Goal: Task Accomplishment & Management: Use online tool/utility

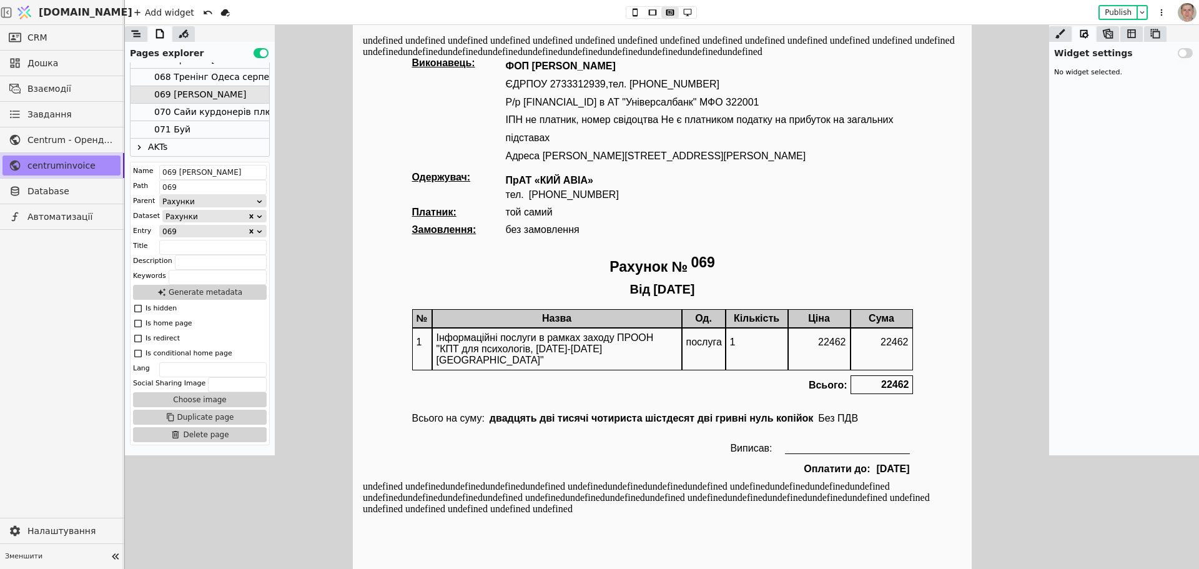
scroll to position [327, 0]
click at [231, 92] on div "070 Сайи курдонерів плюс форма" at bounding box center [232, 94] width 156 height 17
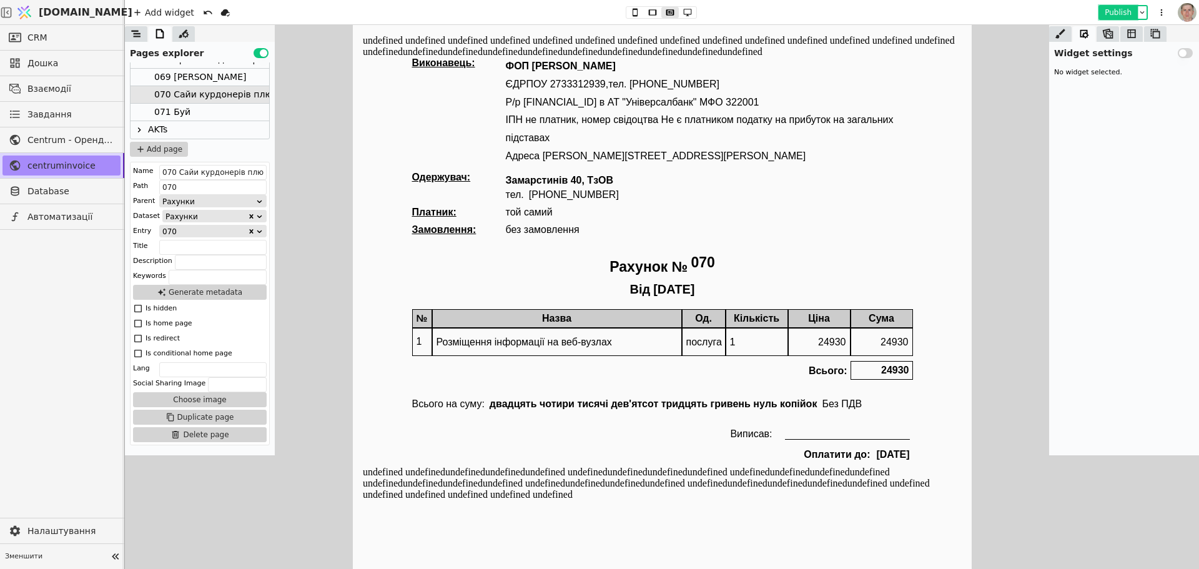
click at [1111, 9] on button "Publish" at bounding box center [1118, 12] width 37 height 12
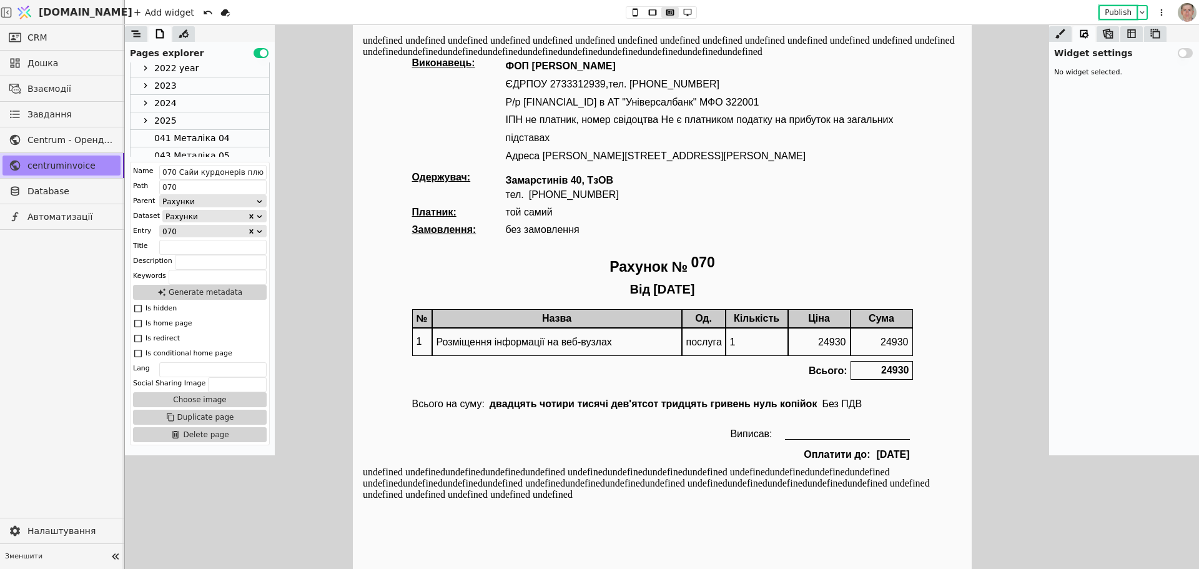
scroll to position [0, 0]
click at [212, 91] on div "Рахунки" at bounding box center [200, 89] width 139 height 17
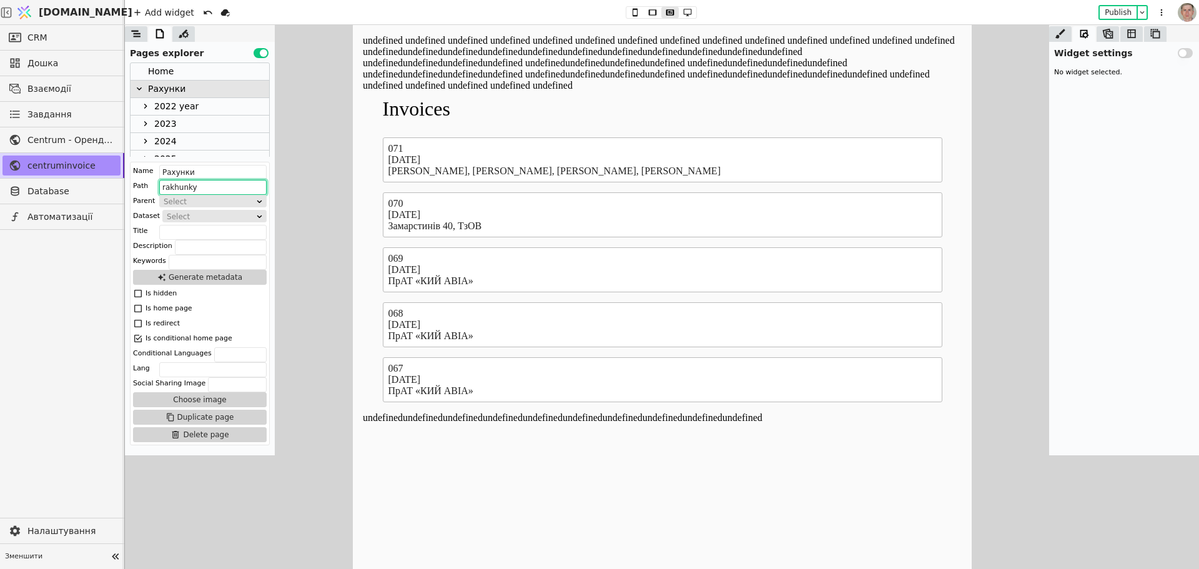
click at [196, 180] on input "rakhunky" at bounding box center [212, 187] width 107 height 15
click at [195, 179] on div "Name Рахунки Path rakhunky Parent Select Dataset Select Title Description Keywo…" at bounding box center [200, 304] width 140 height 284
click at [1143, 12] on icon at bounding box center [1142, 12] width 4 height 2
click at [1122, 45] on div "Open development website" at bounding box center [1086, 44] width 121 height 16
click at [1054, 25] on div "Open deployed website" at bounding box center [1086, 27] width 121 height 16
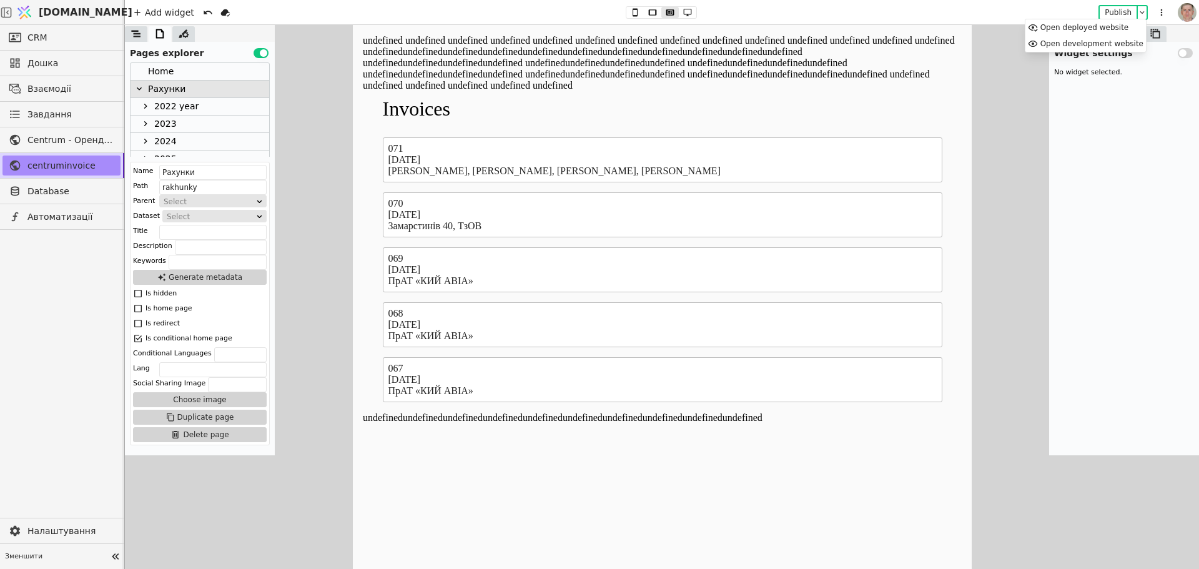
click at [518, 418] on body "undefined undefined undefined undefined undefined undefined undefined undefined…" at bounding box center [661, 307] width 619 height 564
click at [196, 88] on div "070 Сайи курдонерів плюс форма" at bounding box center [232, 94] width 156 height 17
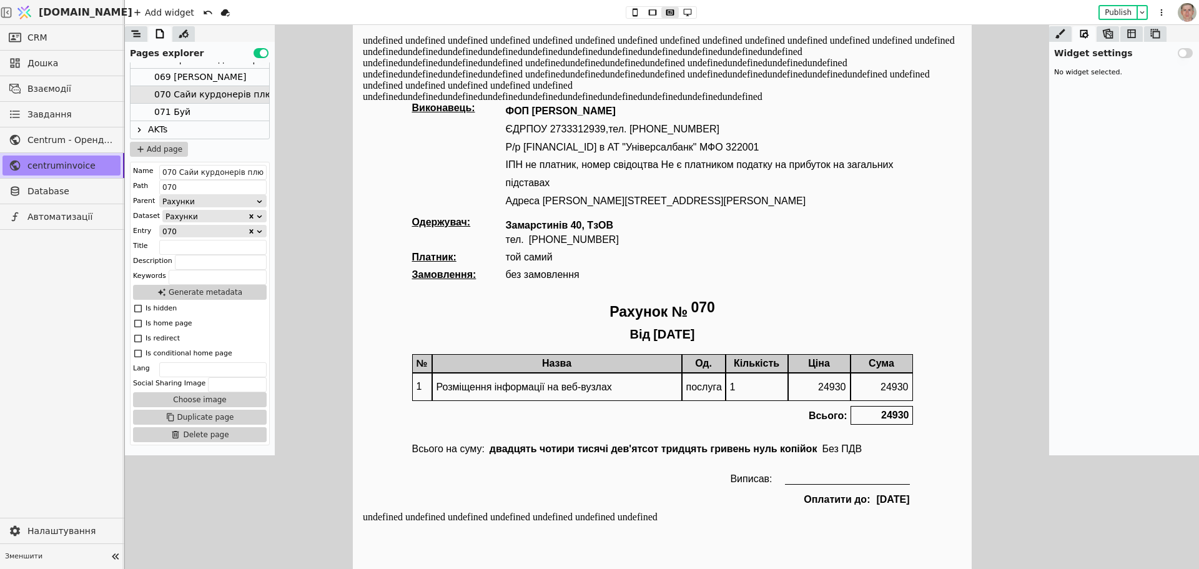
click at [555, 515] on body "undefined undefined undefined undefined undefined undefined undefined undefined…" at bounding box center [661, 307] width 619 height 564
click at [136, 31] on icon at bounding box center [135, 34] width 9 height 7
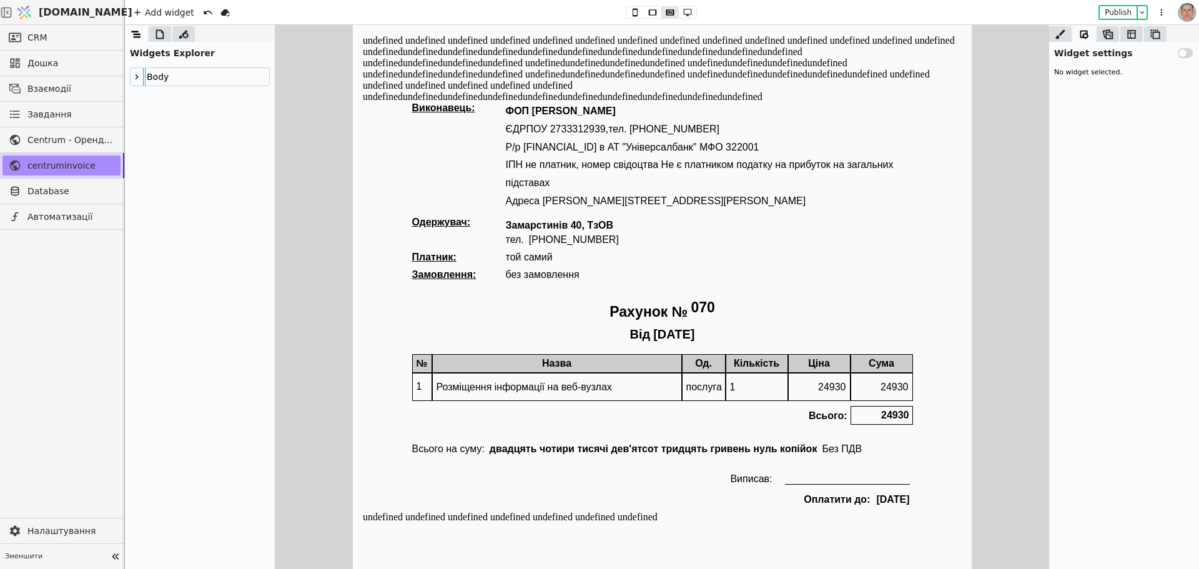
click at [504, 515] on body "undefined undefined undefined undefined undefined undefined undefined undefined…" at bounding box center [661, 307] width 619 height 564
click at [137, 77] on icon at bounding box center [137, 76] width 3 height 5
click at [828, 500] on div "Оплатити до:" at bounding box center [837, 499] width 69 height 17
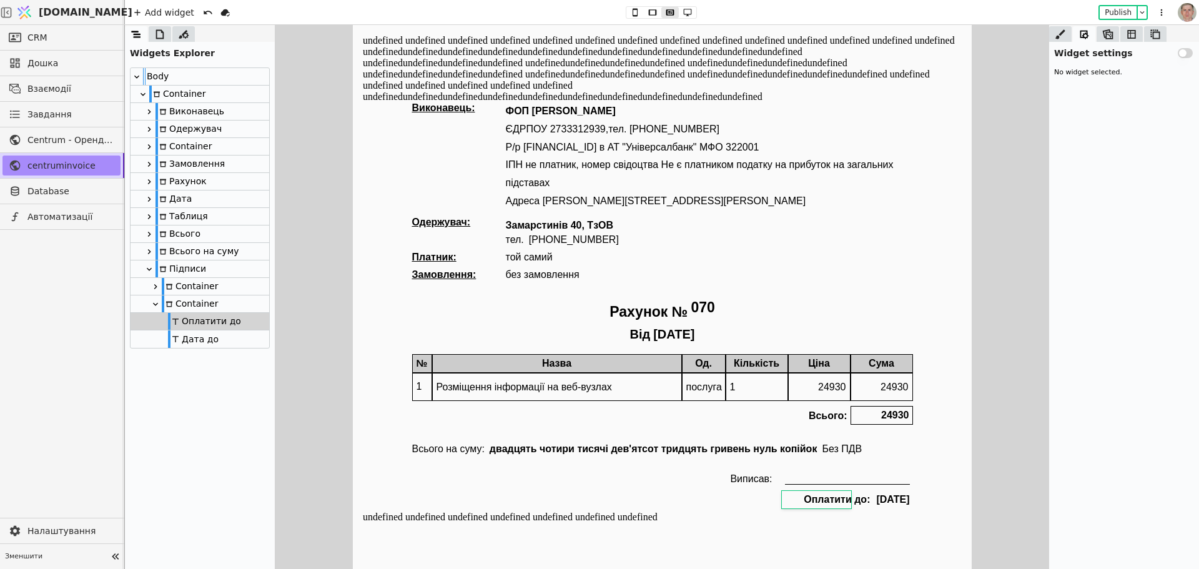
click at [196, 340] on div "Дата до" at bounding box center [193, 338] width 51 height 17
click at [200, 317] on div "Оплатити до" at bounding box center [204, 321] width 73 height 17
click at [199, 298] on div "Container" at bounding box center [190, 303] width 56 height 17
click at [199, 284] on div "Container" at bounding box center [190, 286] width 56 height 17
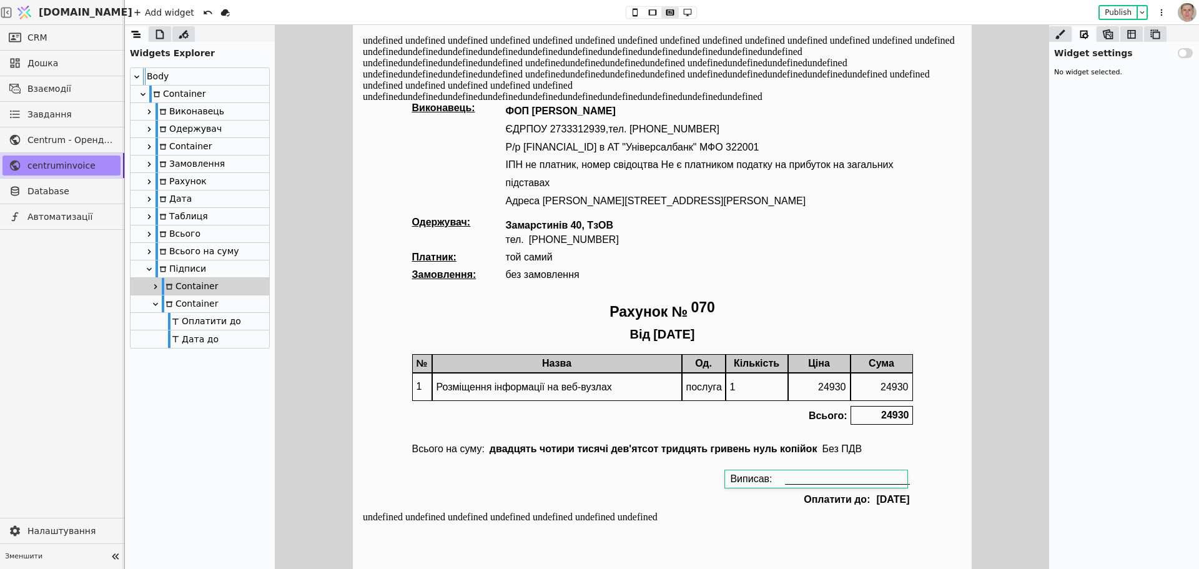
click at [201, 264] on div "Підписи" at bounding box center [181, 268] width 51 height 17
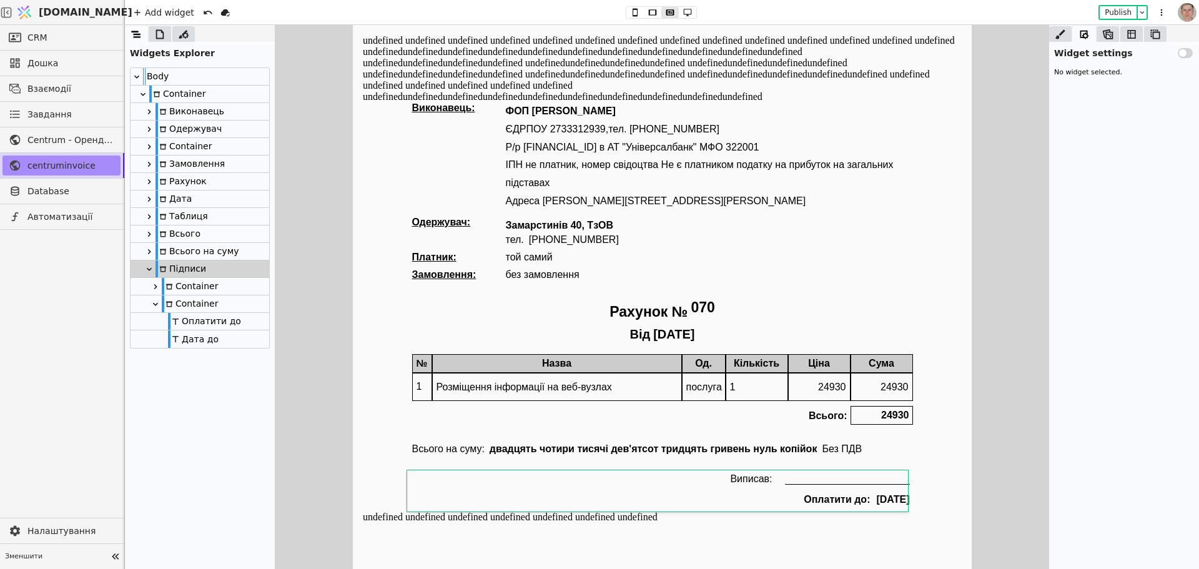
click at [204, 252] on div "Всього на суму" at bounding box center [198, 251] width 84 height 17
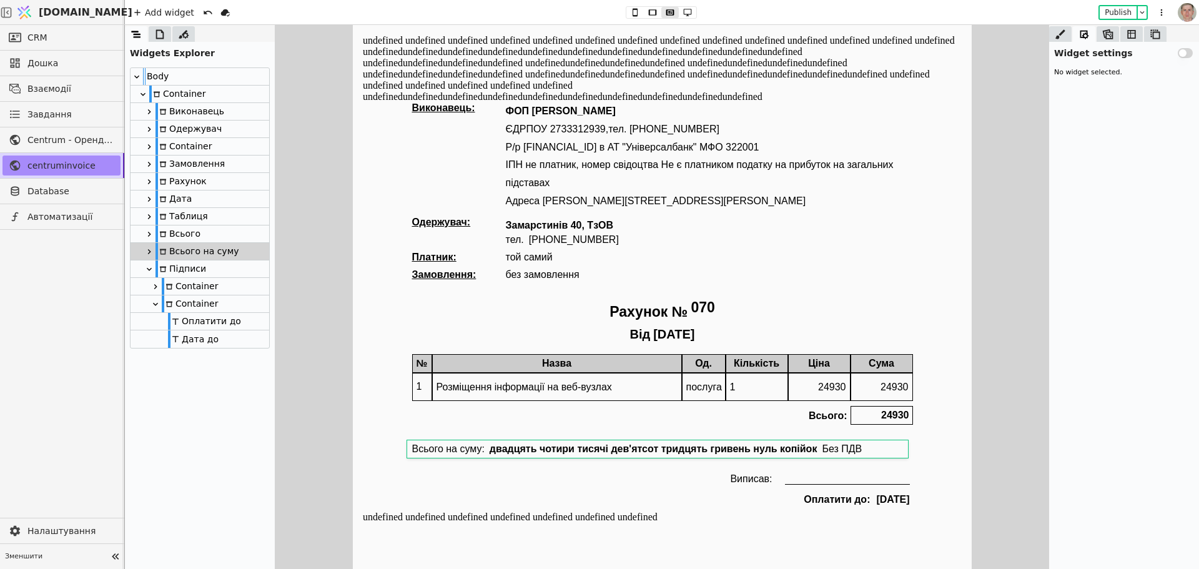
click at [208, 232] on div "Всього" at bounding box center [200, 233] width 139 height 17
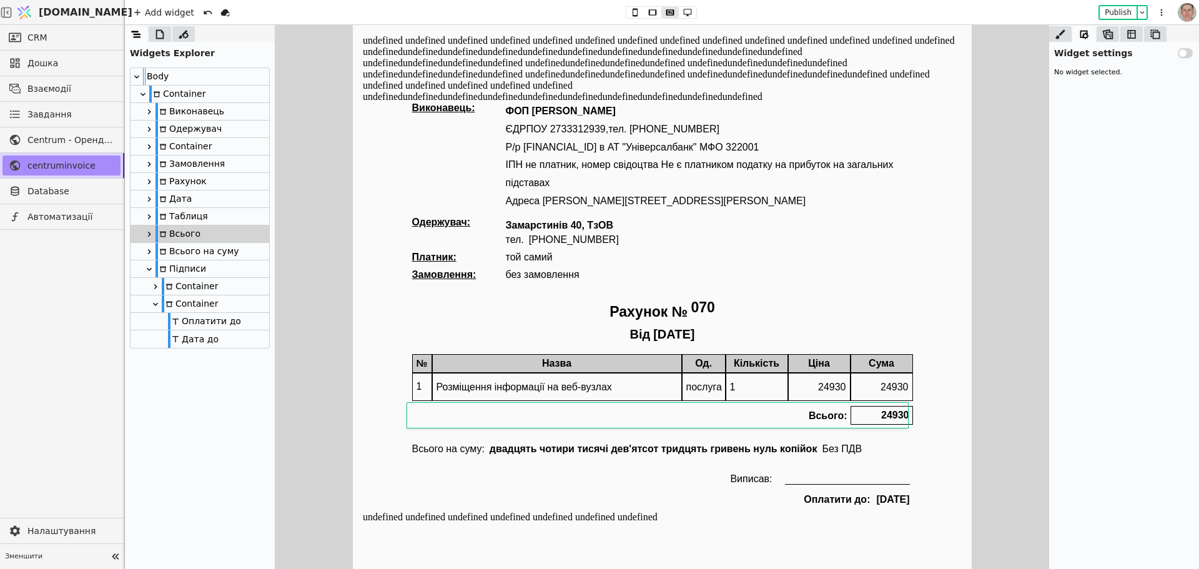
drag, startPoint x: 202, startPoint y: 215, endPoint x: 202, endPoint y: 205, distance: 9.4
click at [202, 215] on div "Таблиця" at bounding box center [182, 216] width 52 height 17
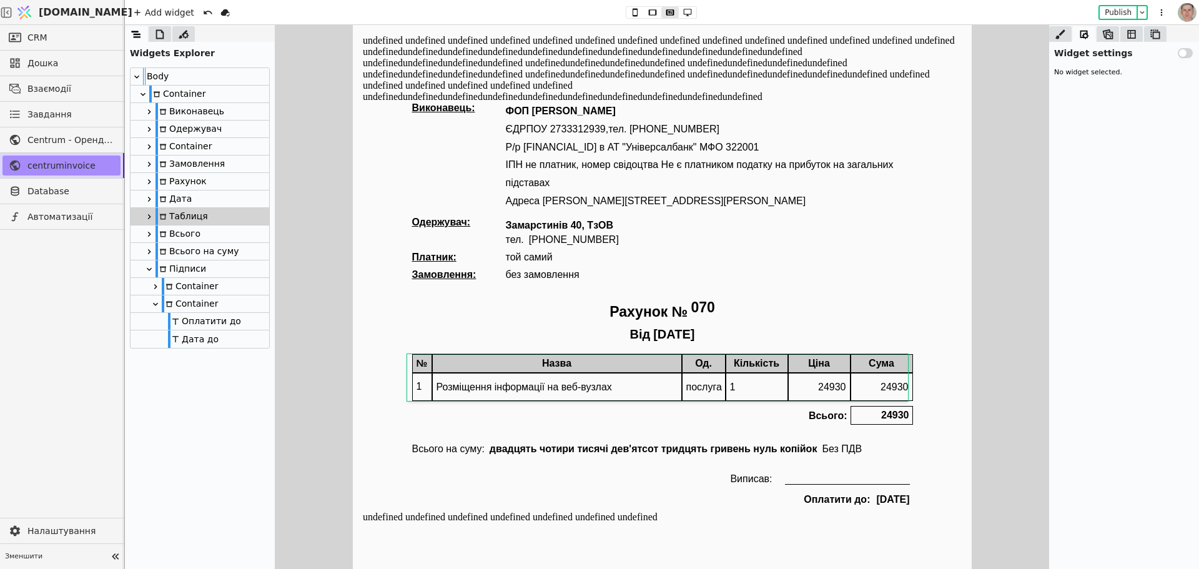
drag, startPoint x: 203, startPoint y: 195, endPoint x: 206, endPoint y: 189, distance: 7.0
click at [203, 195] on div "Дата" at bounding box center [200, 198] width 139 height 17
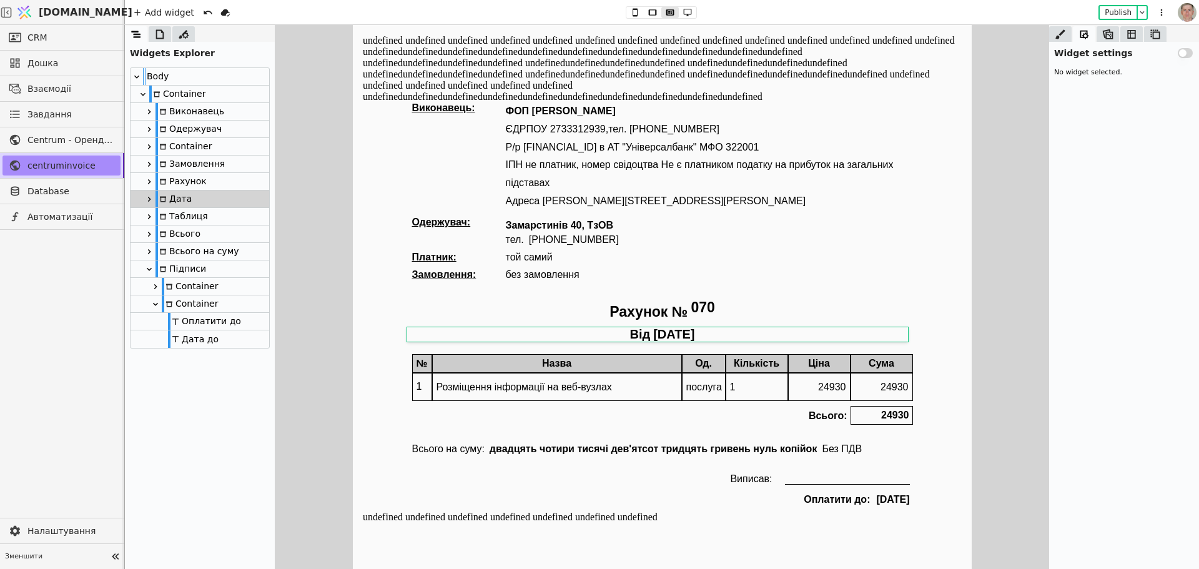
click at [209, 181] on div "Рахунок" at bounding box center [200, 181] width 139 height 17
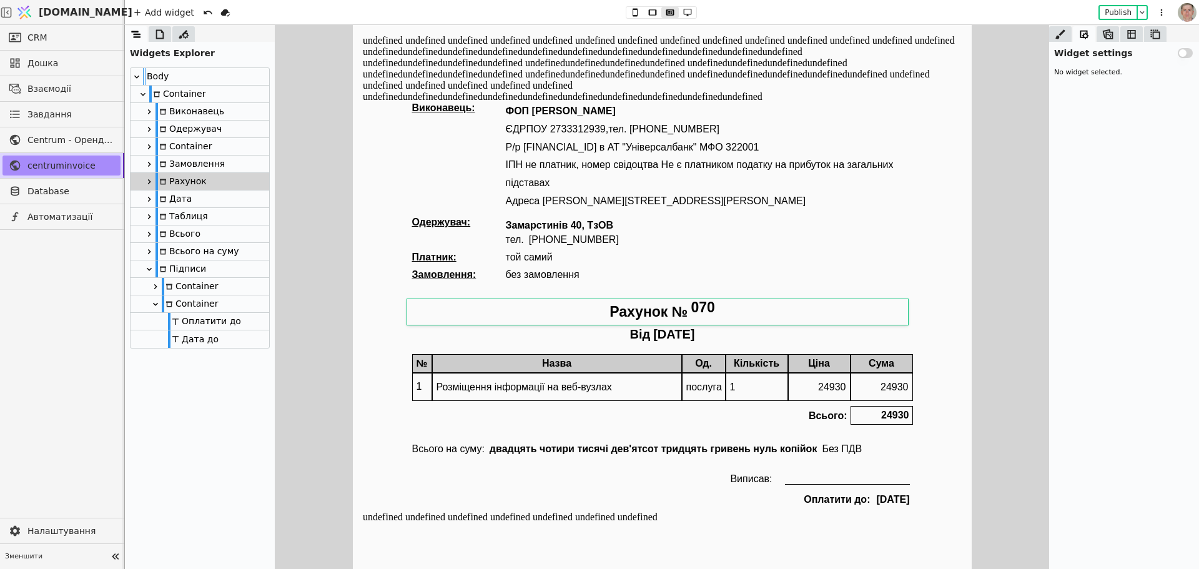
click at [220, 162] on div "Замовлення" at bounding box center [190, 164] width 69 height 17
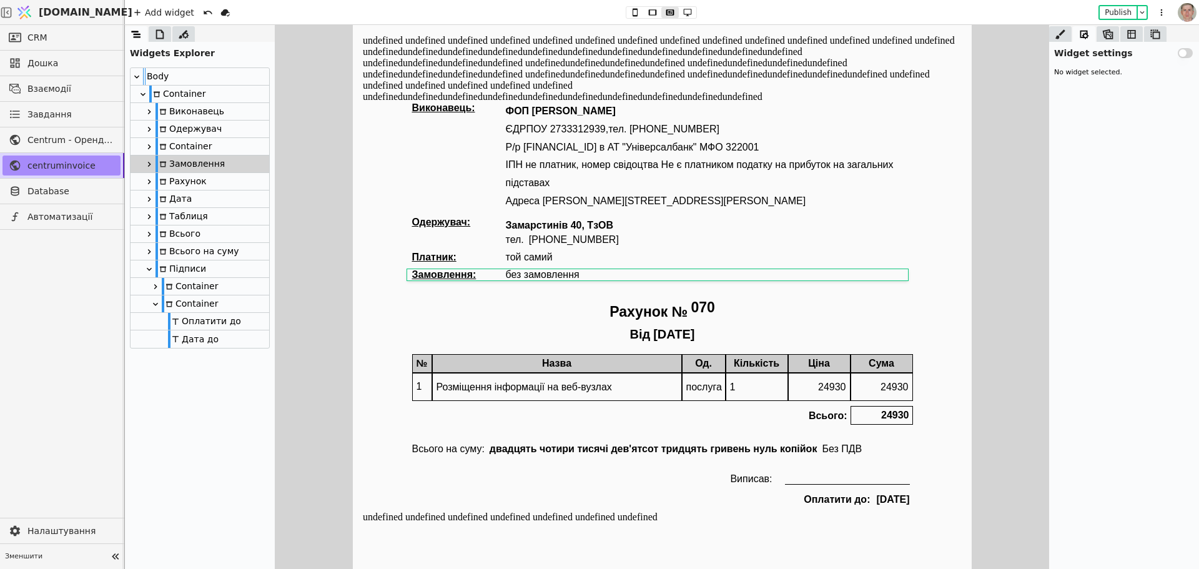
click at [222, 145] on div "Container" at bounding box center [200, 146] width 139 height 17
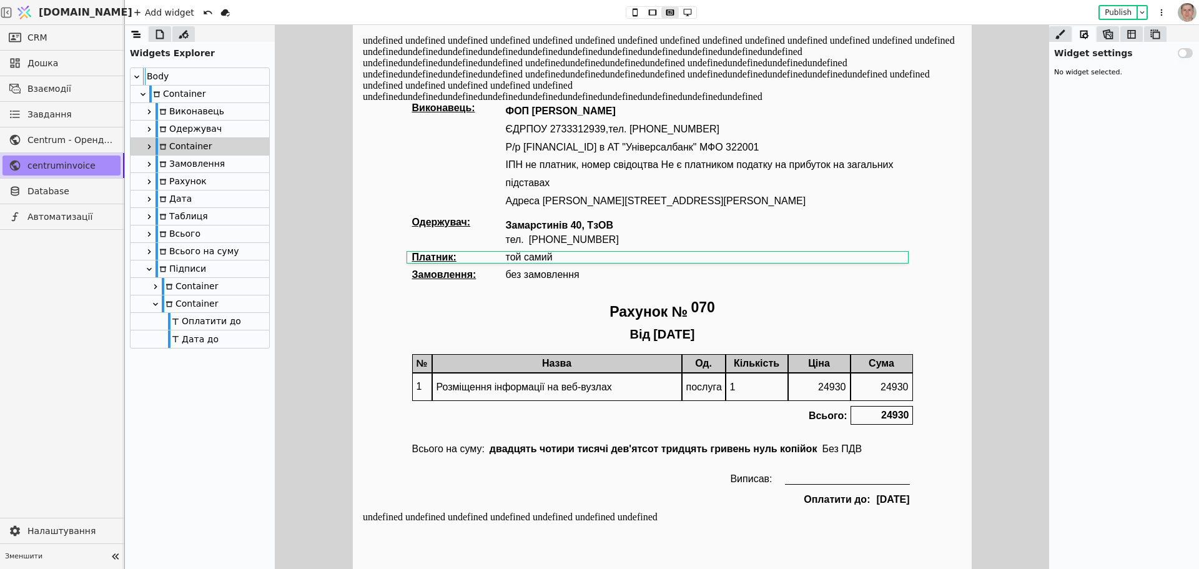
click at [224, 127] on div "Одержувач" at bounding box center [200, 129] width 139 height 17
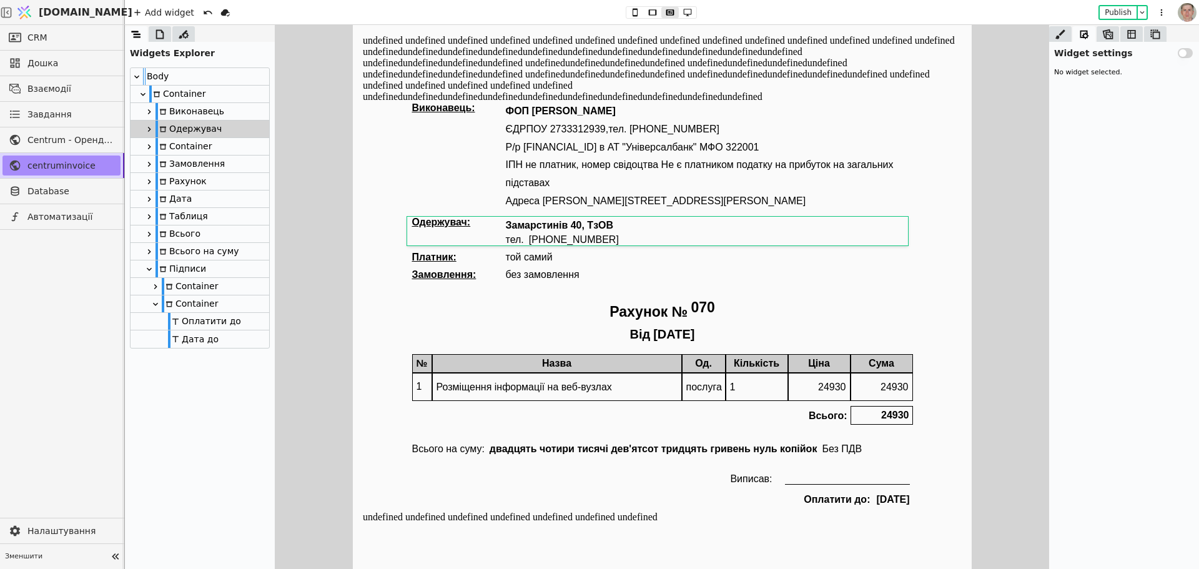
click at [224, 114] on div "Виконавець" at bounding box center [200, 111] width 139 height 17
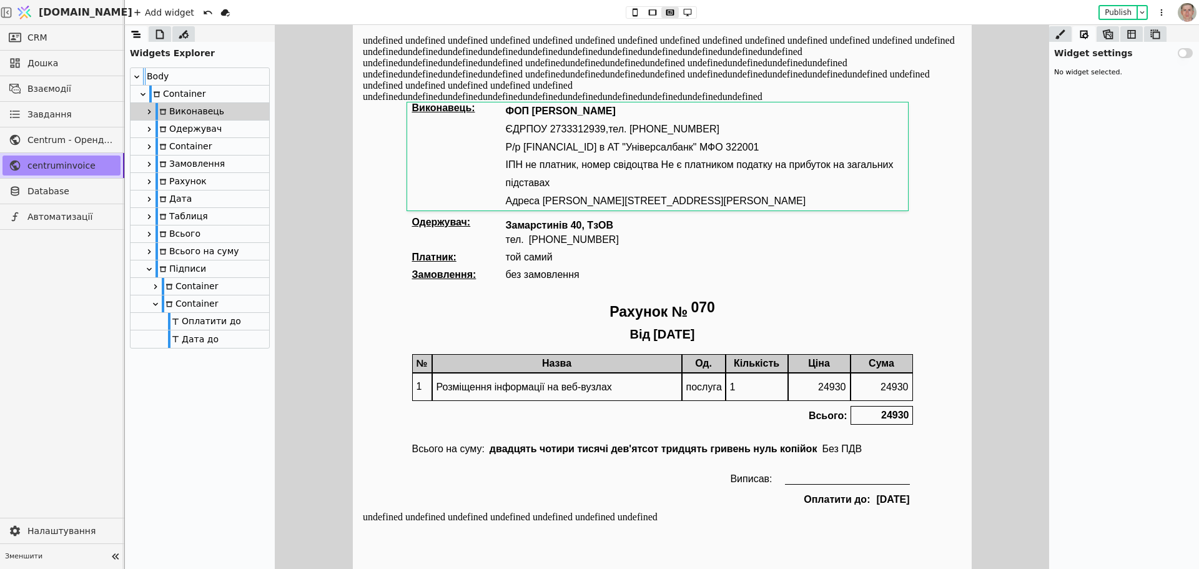
click at [229, 92] on div "Container" at bounding box center [200, 94] width 139 height 17
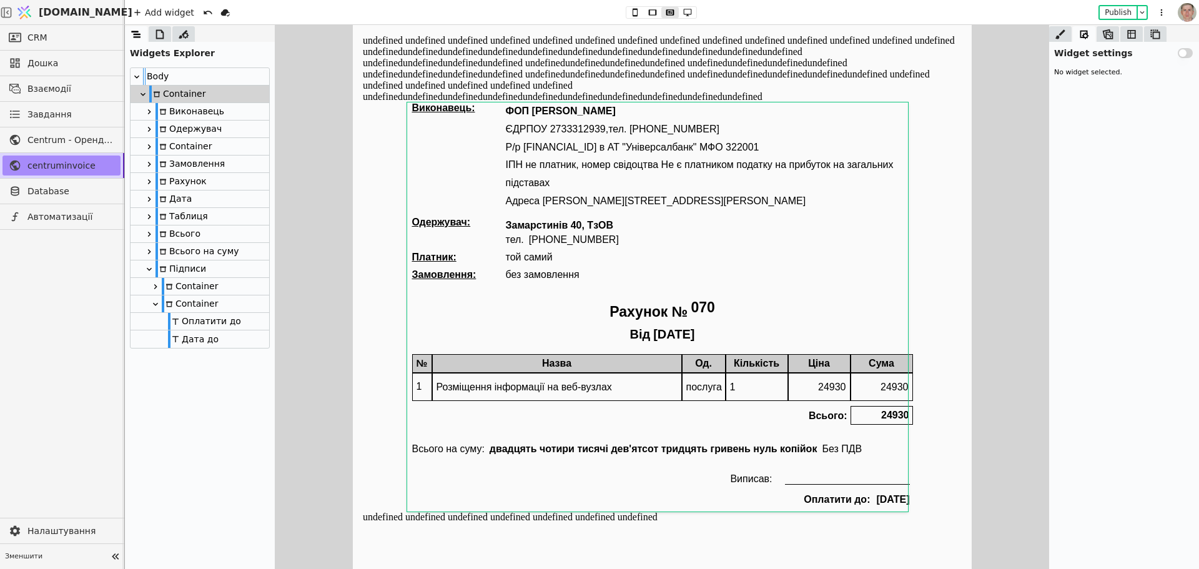
click at [226, 72] on div "Body" at bounding box center [200, 76] width 139 height 17
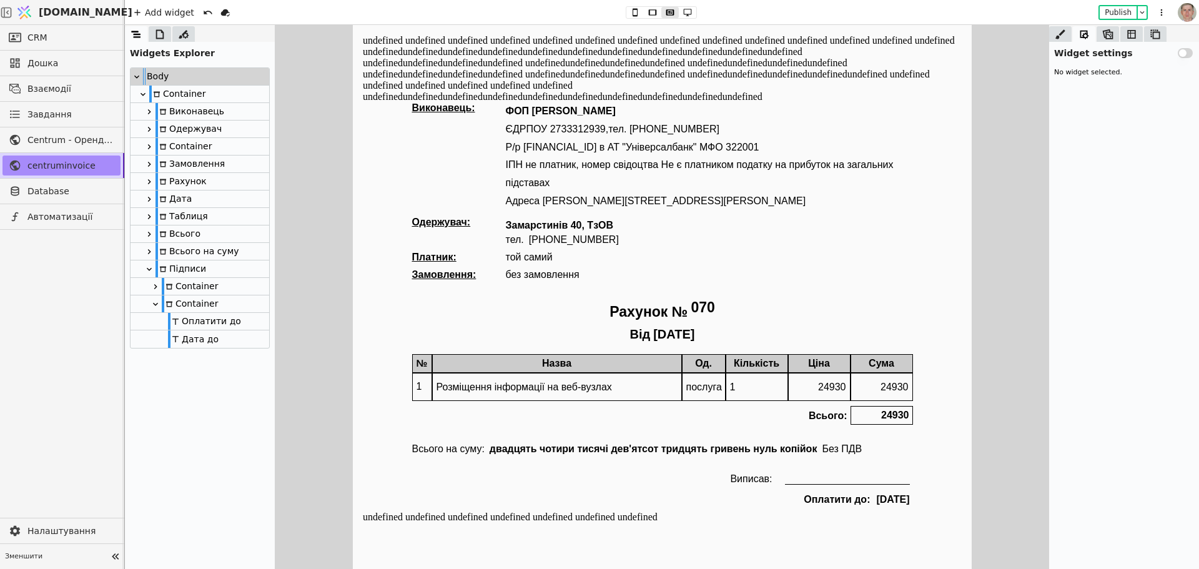
click at [215, 91] on div "Container" at bounding box center [200, 94] width 139 height 17
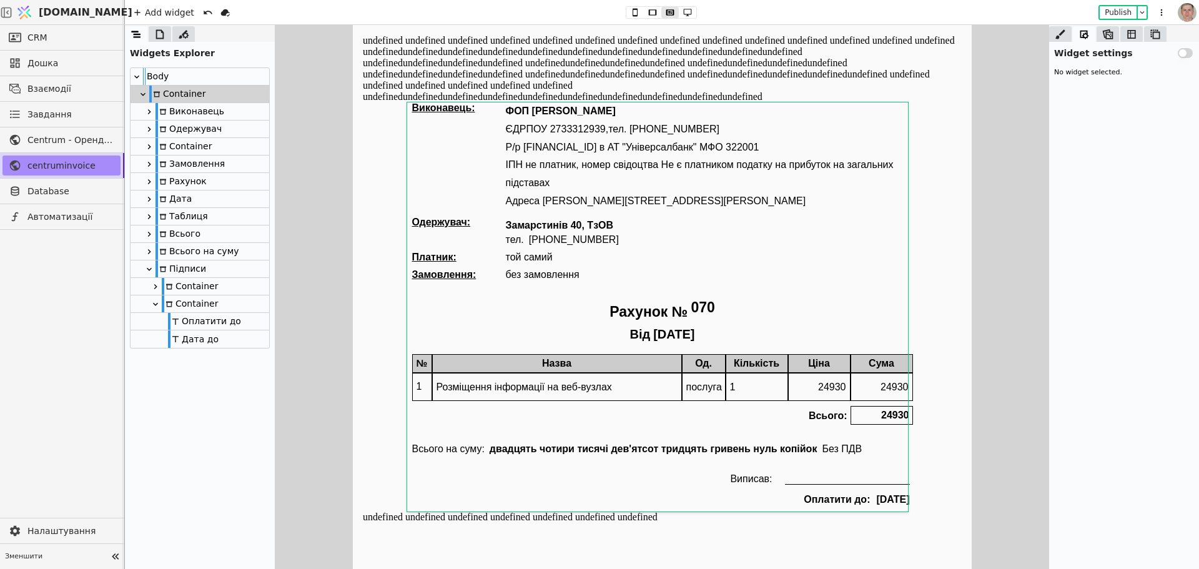
click at [502, 390] on div "Розміщення інформації на веб-вузлах" at bounding box center [556, 386] width 249 height 27
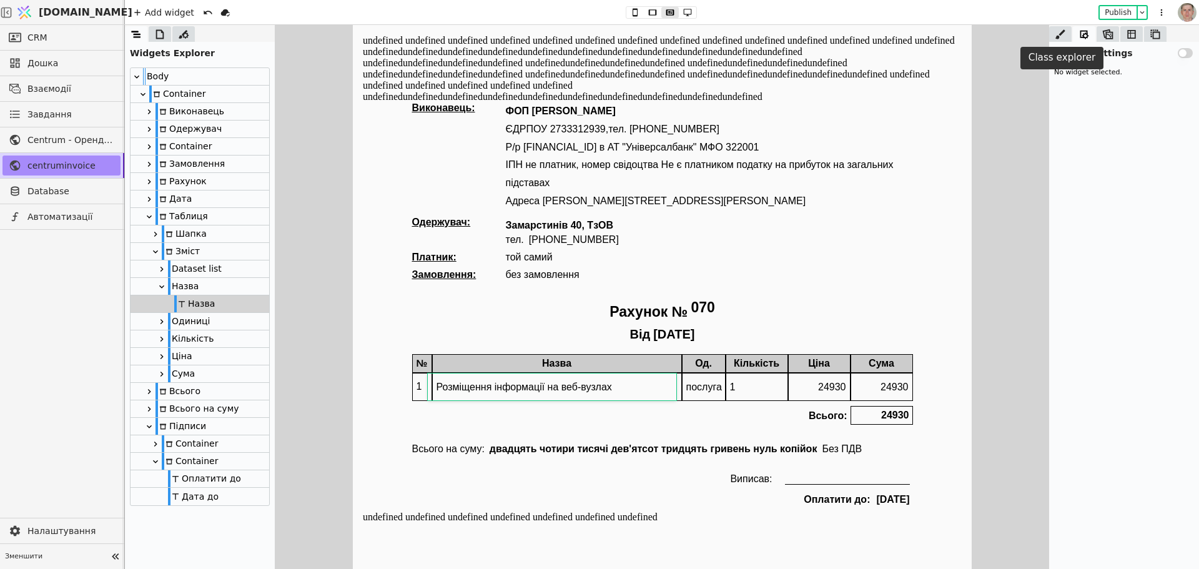
click at [1064, 35] on icon at bounding box center [1060, 34] width 12 height 12
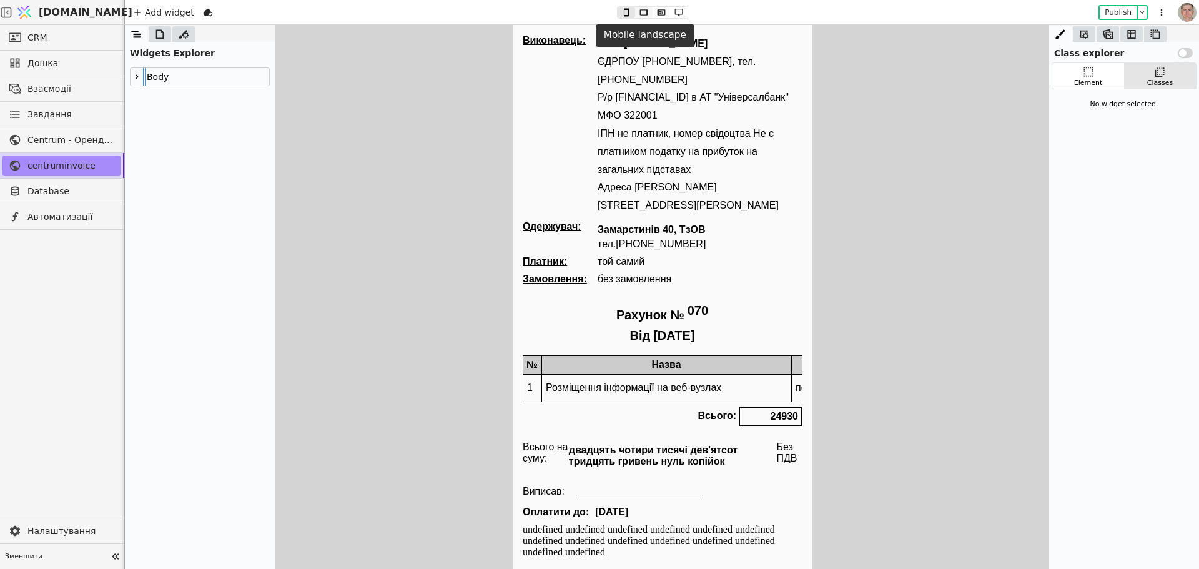
click at [643, 11] on icon at bounding box center [643, 12] width 15 height 9
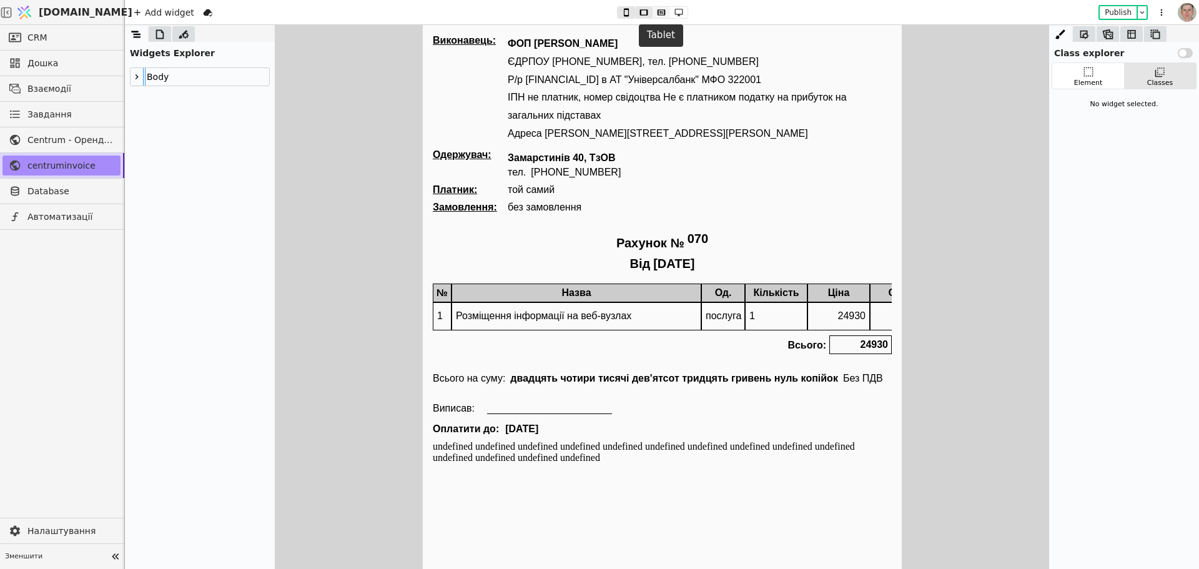
click at [657, 14] on icon at bounding box center [661, 12] width 15 height 9
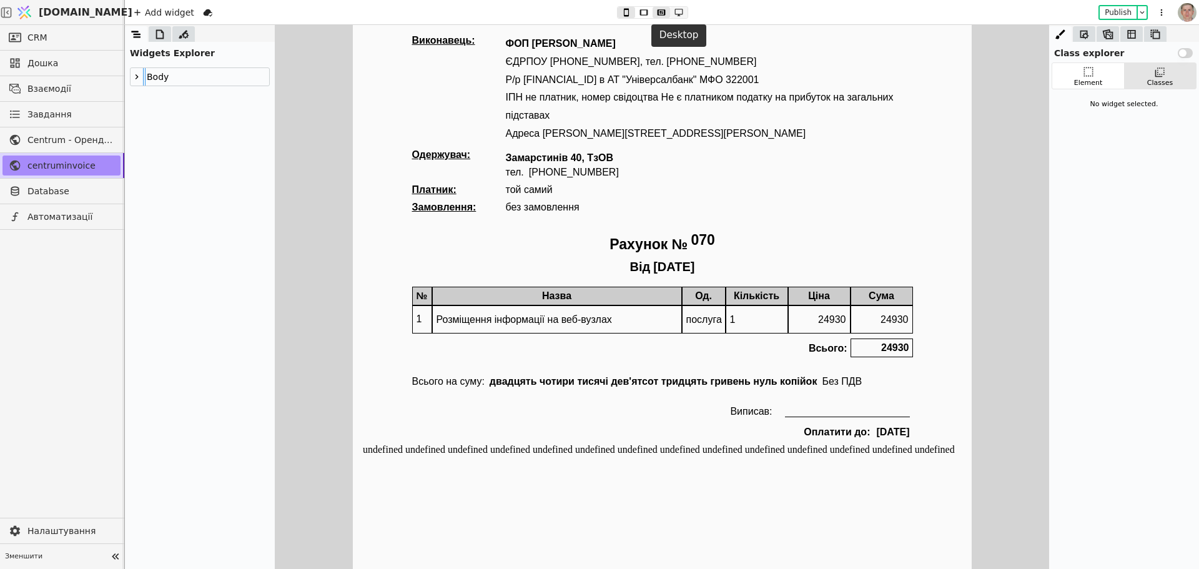
click at [680, 12] on icon at bounding box center [678, 12] width 15 height 9
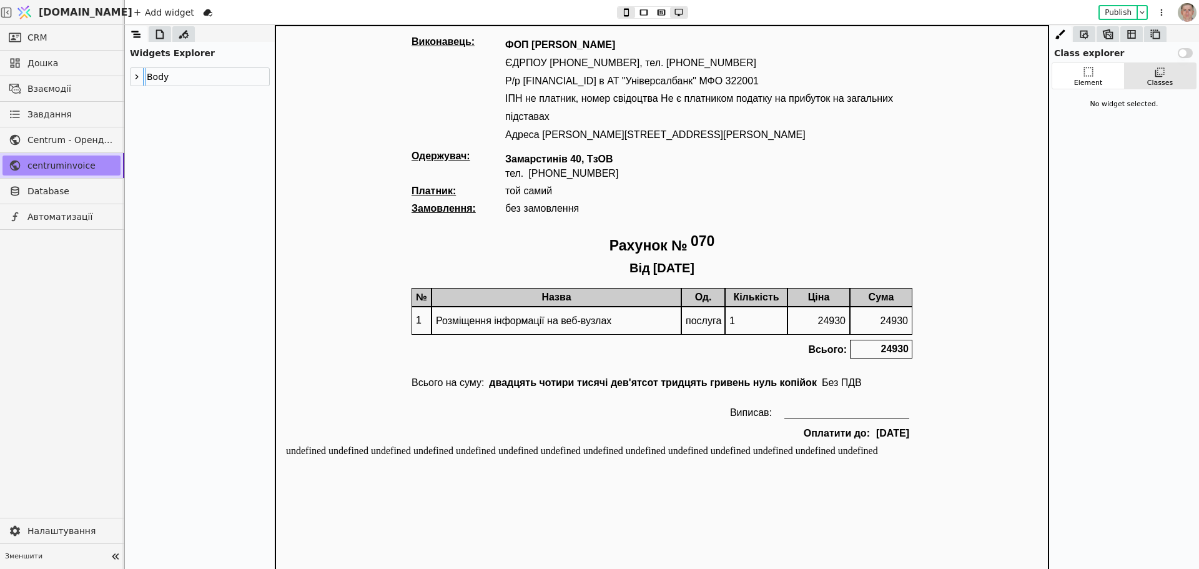
type button "3"
click at [114, 551] on icon at bounding box center [115, 556] width 17 height 17
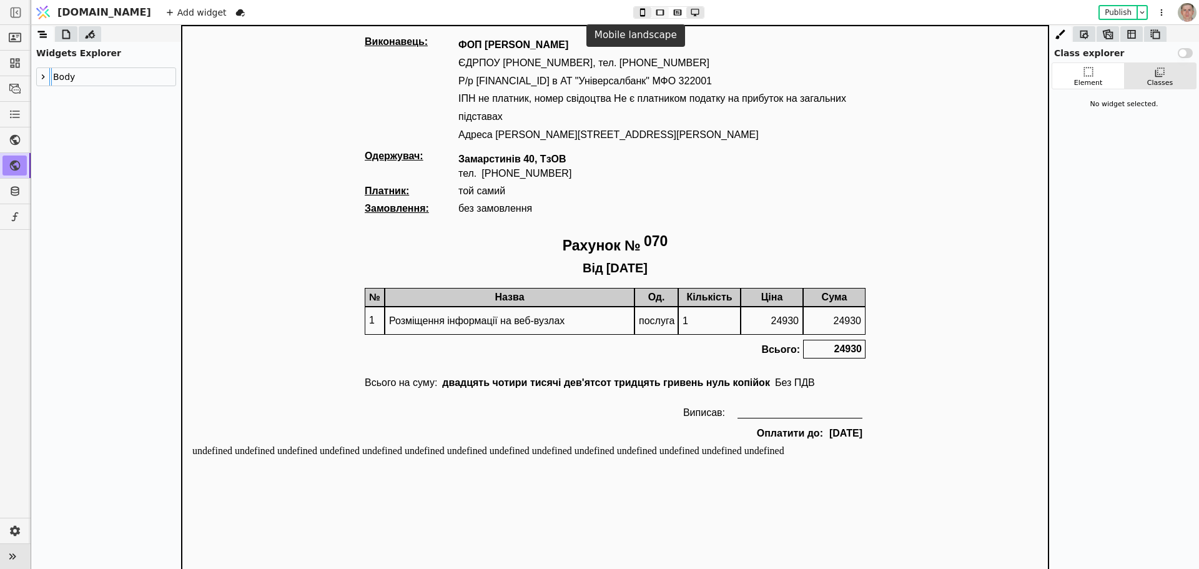
click at [656, 9] on icon at bounding box center [660, 12] width 8 height 6
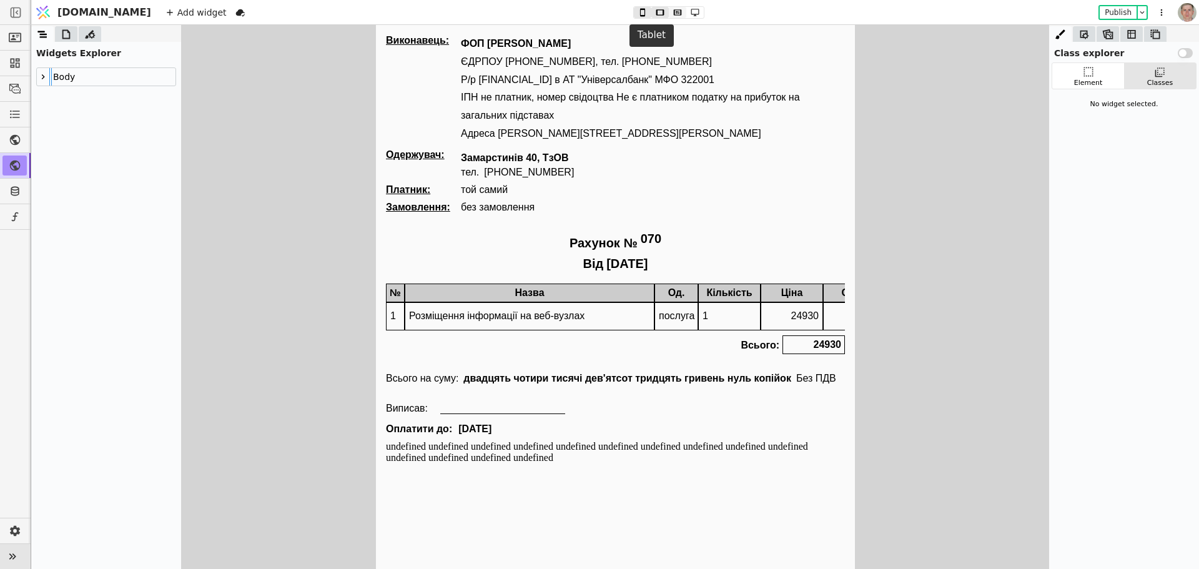
click at [670, 13] on icon at bounding box center [677, 12] width 15 height 9
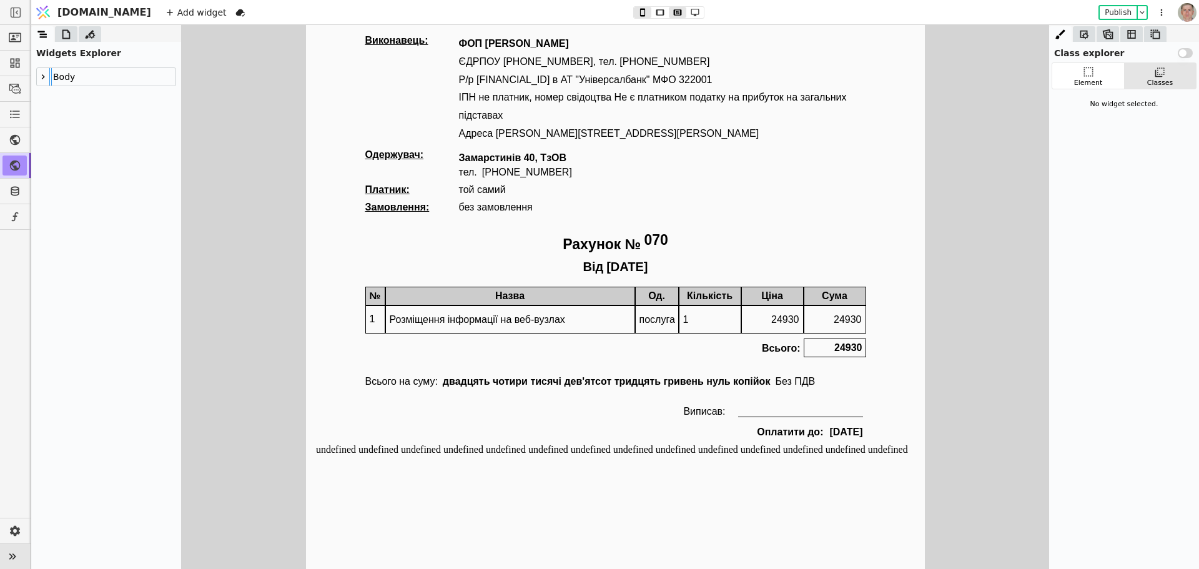
type button "2"
click at [559, 302] on div "Назва" at bounding box center [510, 296] width 250 height 19
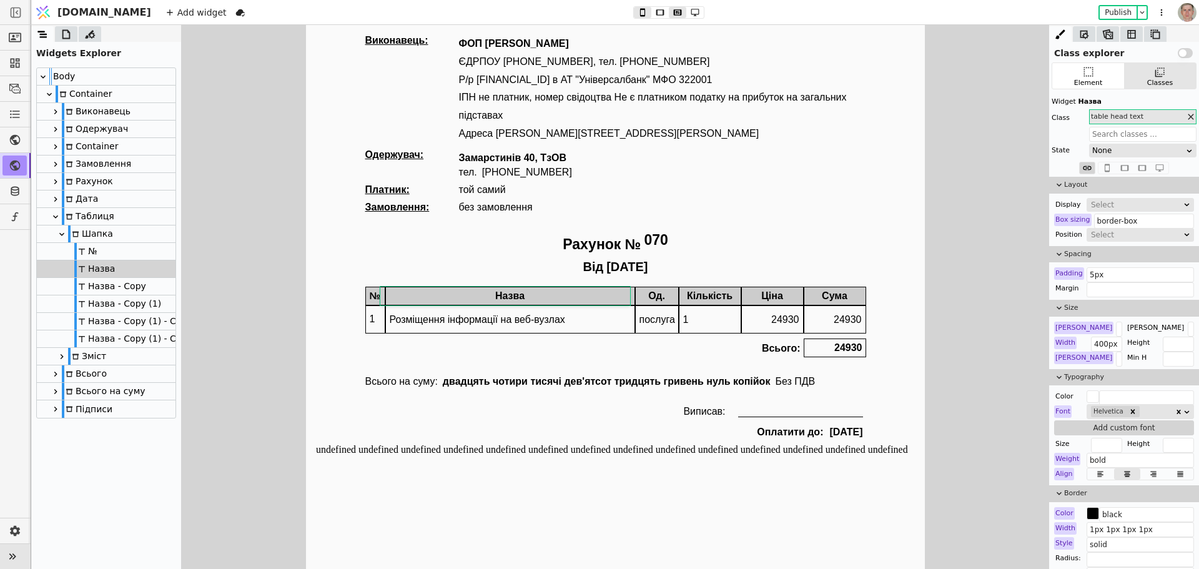
click at [113, 232] on div "Шапка" at bounding box center [106, 233] width 139 height 17
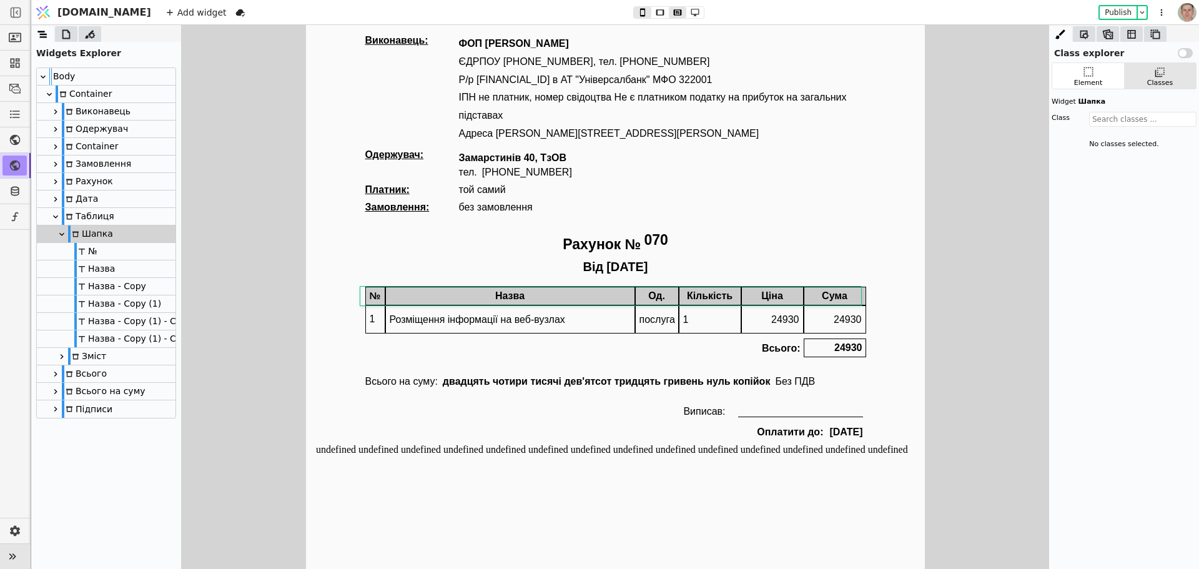
click at [117, 212] on div "Таблиця" at bounding box center [106, 216] width 139 height 17
click at [1094, 75] on icon at bounding box center [1088, 72] width 12 height 12
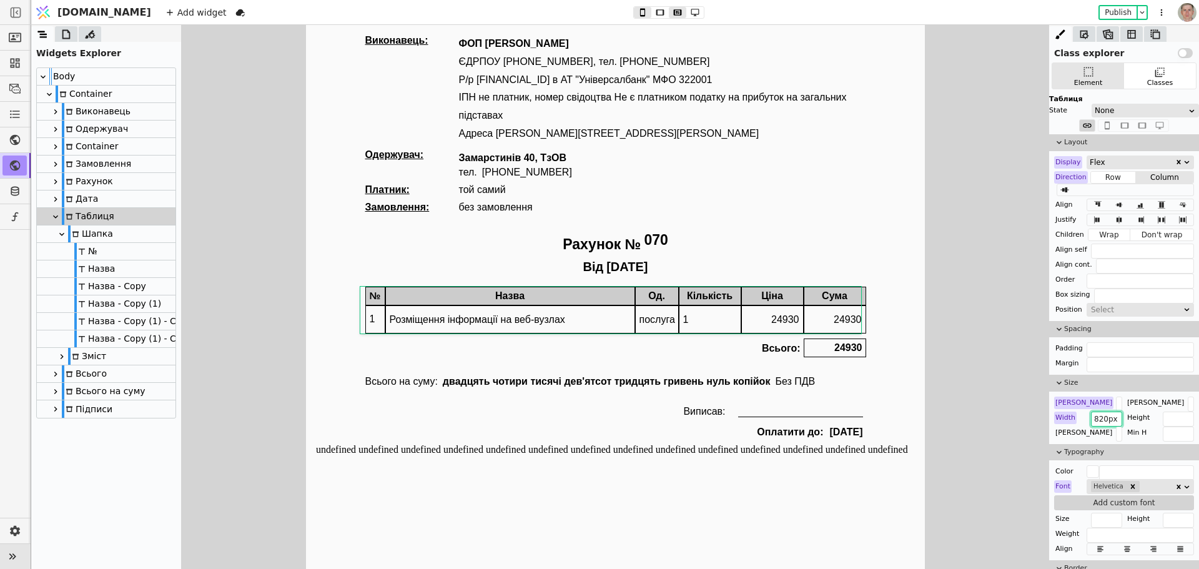
drag, startPoint x: 1111, startPoint y: 420, endPoint x: 1049, endPoint y: 422, distance: 62.5
click at [1048, 422] on div "Class explorer Use setting Element Classes Таблиця State None Layout Display Fl…" at bounding box center [615, 297] width 1168 height 544
drag, startPoint x: 1112, startPoint y: 399, endPoint x: 1059, endPoint y: 406, distance: 53.5
click at [1059, 406] on div "Max W 100%" at bounding box center [1088, 403] width 68 height 12
paste input "820px"
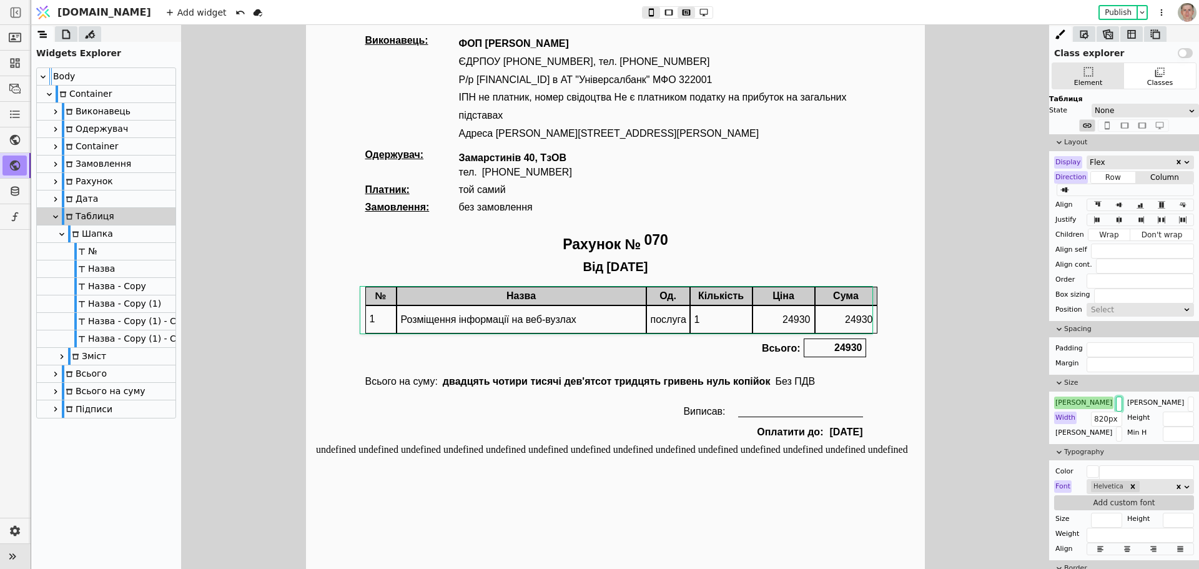
type input "100%"
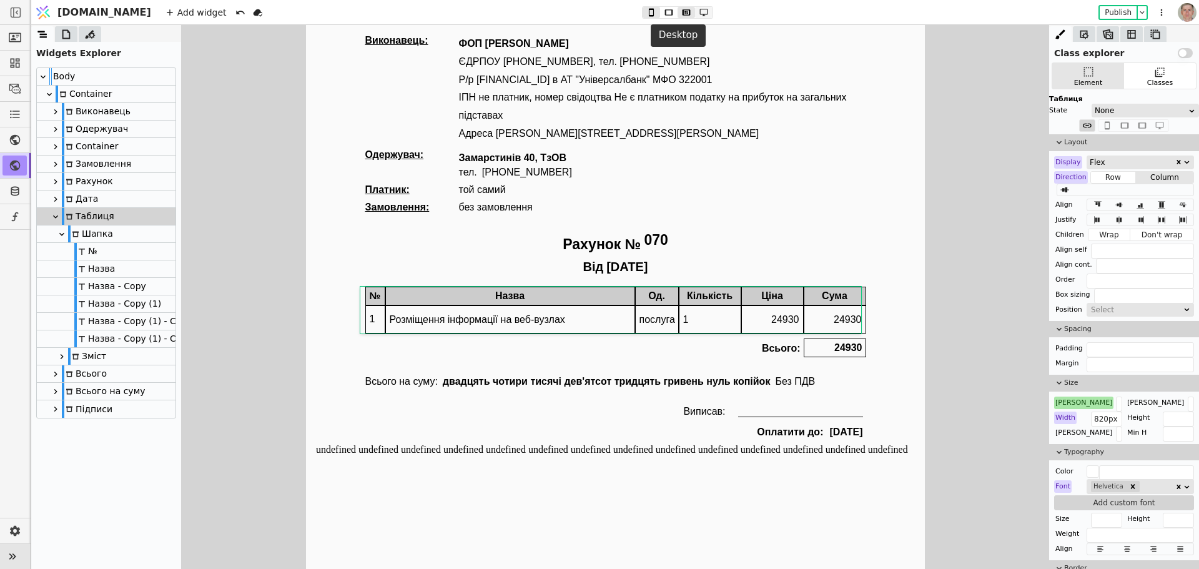
click at [696, 11] on icon at bounding box center [703, 12] width 15 height 9
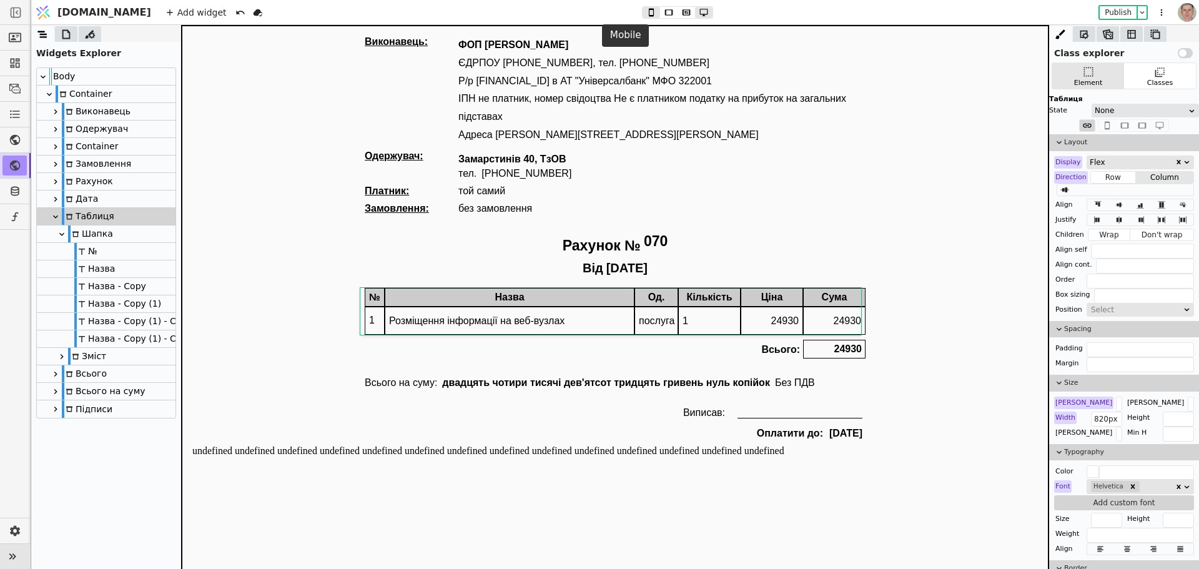
click at [649, 9] on icon at bounding box center [651, 12] width 5 height 8
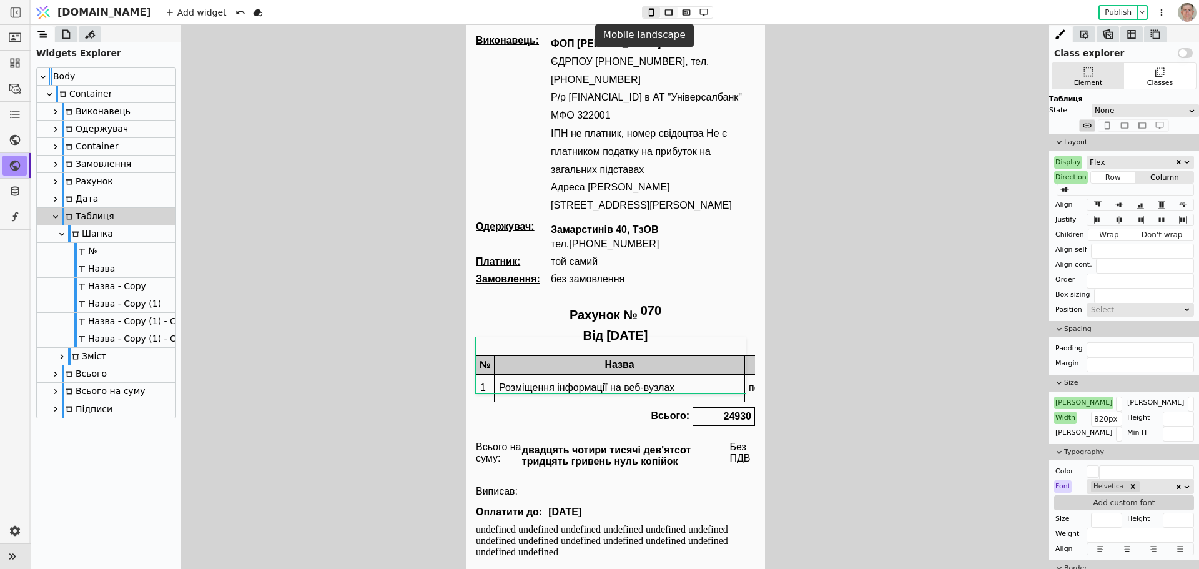
click at [661, 11] on icon at bounding box center [668, 12] width 15 height 9
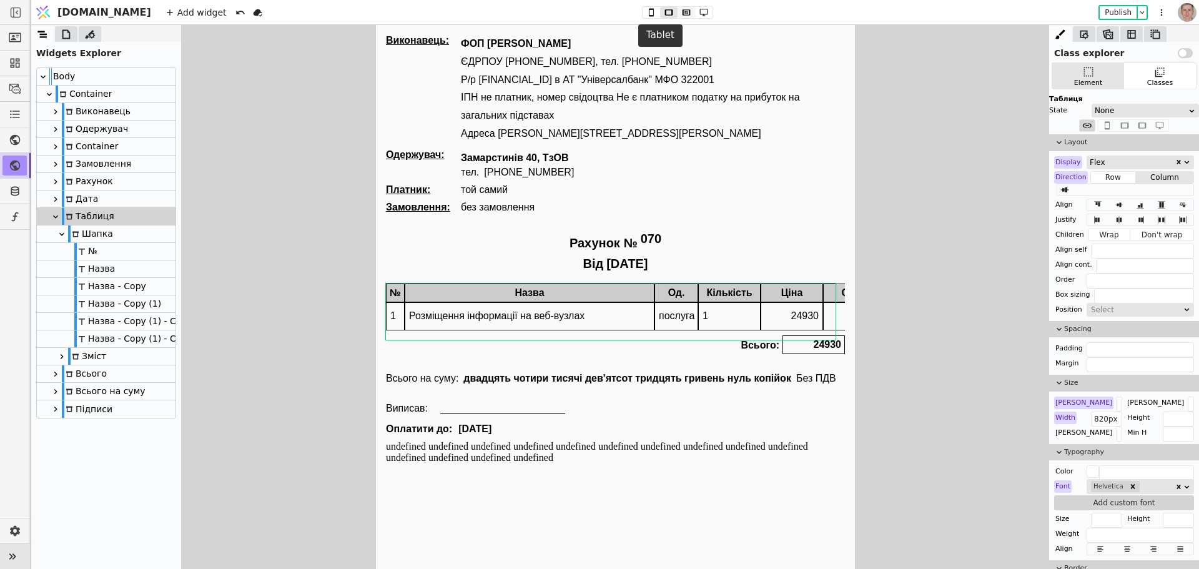
click at [682, 13] on icon at bounding box center [686, 12] width 8 height 6
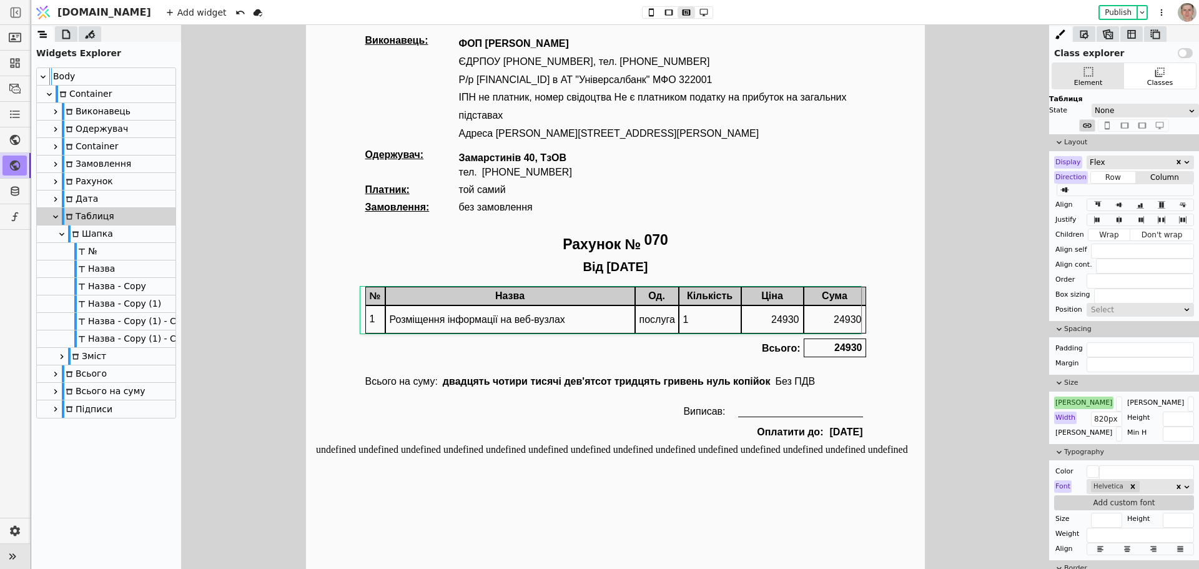
click at [744, 212] on div "Замовлення: без замовлення" at bounding box center [615, 207] width 501 height 11
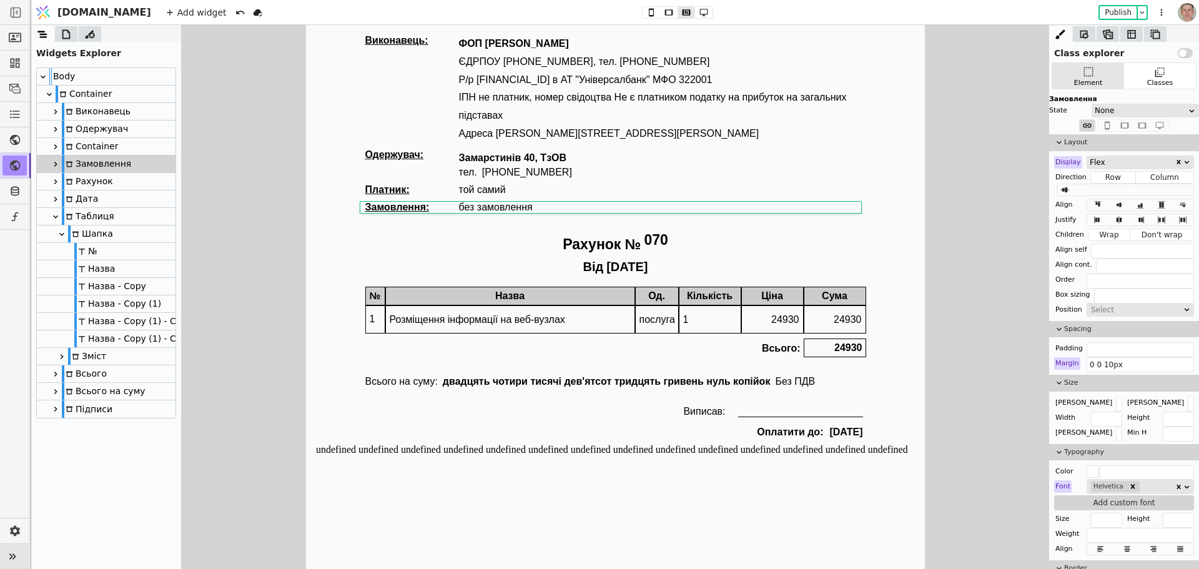
click at [729, 145] on div "Виконавець: ФОП [PERSON_NAME] [PHONE_NUMBER], тел. [PHONE_NUMBER] Р/р [FINANCIA…" at bounding box center [615, 239] width 501 height 409
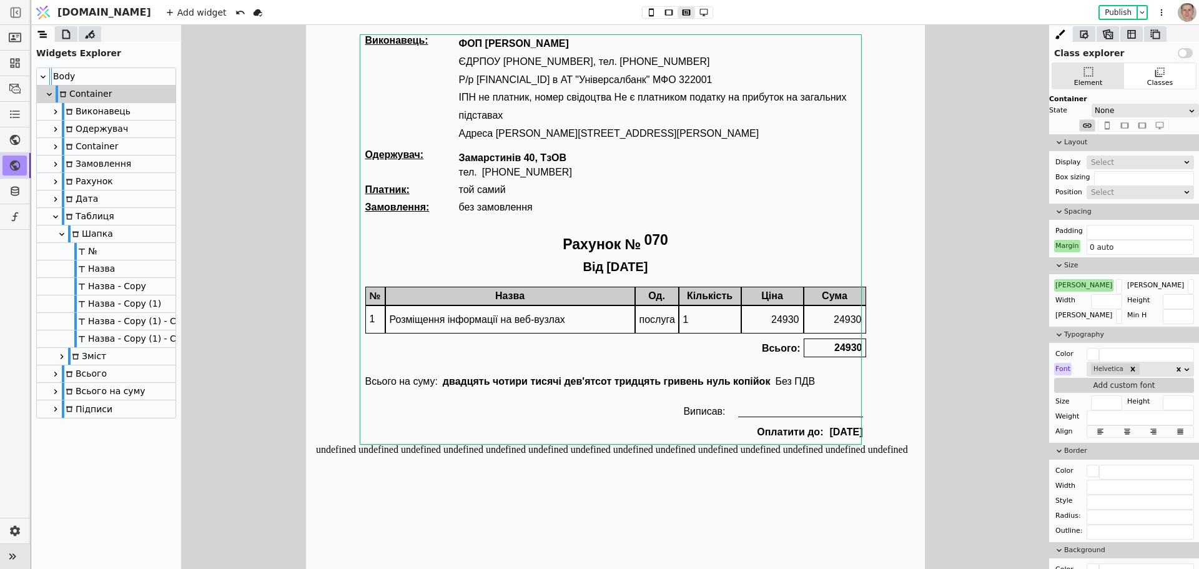
click at [595, 499] on body "Виконавець: ФОП [PERSON_NAME] [PHONE_NUMBER], тел. [PHONE_NUMBER] Р/р [FINANCIA…" at bounding box center [614, 307] width 619 height 564
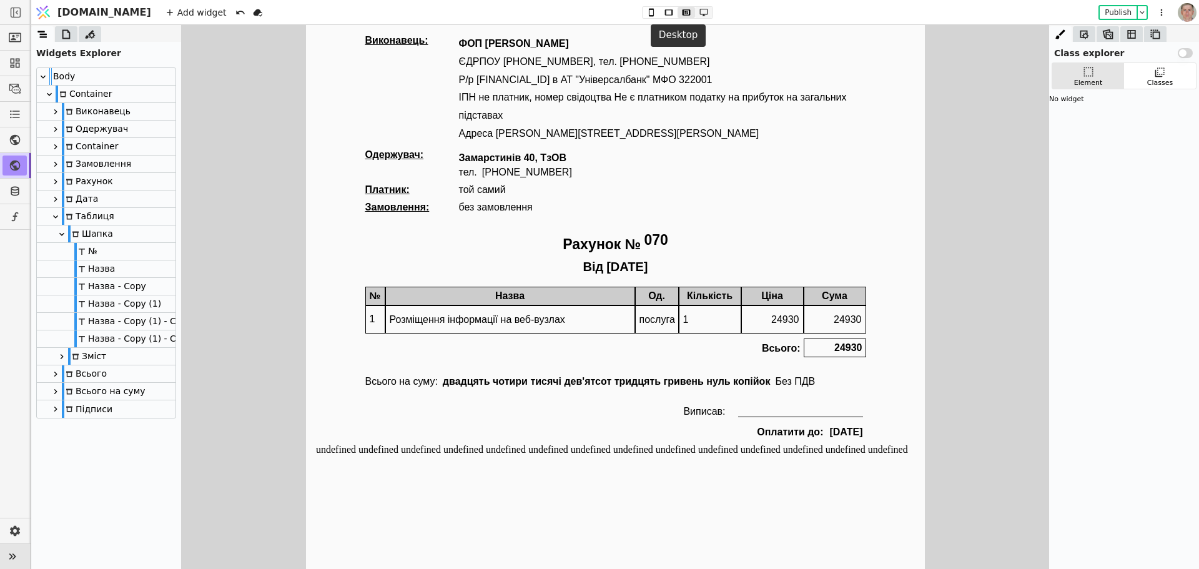
click at [696, 10] on icon at bounding box center [703, 12] width 15 height 9
